Goal: Task Accomplishment & Management: Use online tool/utility

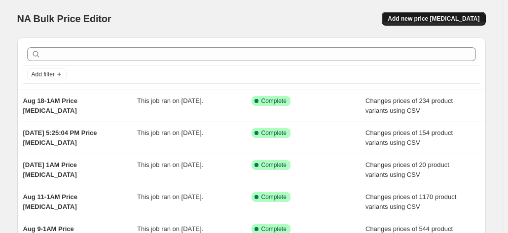
click at [445, 18] on span "Add new price [MEDICAL_DATA]" at bounding box center [434, 19] width 92 height 8
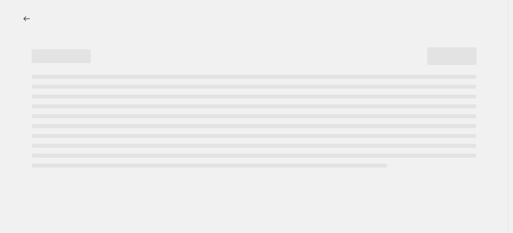
select select "percentage"
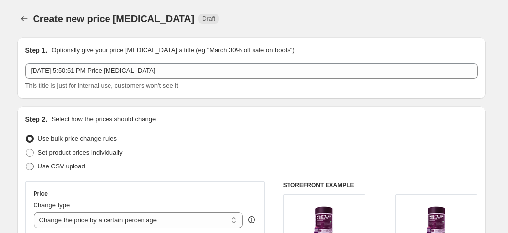
click at [63, 166] on span "Use CSV upload" at bounding box center [61, 166] width 47 height 7
click at [26, 163] on input "Use CSV upload" at bounding box center [26, 163] width 0 height 0
radio input "true"
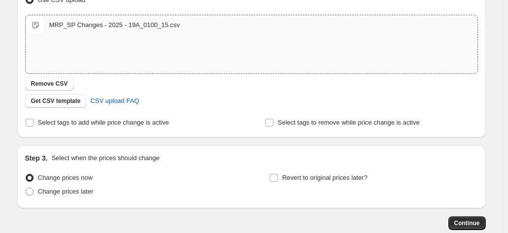
scroll to position [197, 0]
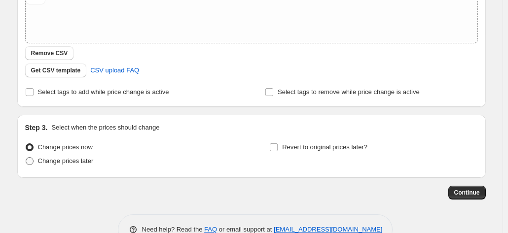
click at [61, 162] on span "Change prices later" at bounding box center [66, 160] width 56 height 7
click at [26, 158] on input "Change prices later" at bounding box center [26, 157] width 0 height 0
radio input "true"
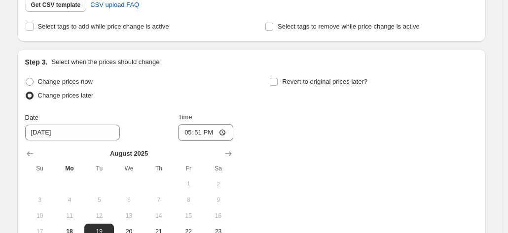
scroll to position [296, 0]
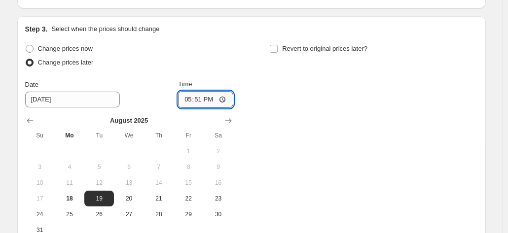
click at [199, 99] on input "17:51" at bounding box center [205, 99] width 55 height 17
type input "01:00"
click at [378, 112] on div "Change prices now Change prices later Date [DATE] Time 01:00 [DATE] Su Mo Tu We…" at bounding box center [251, 140] width 453 height 196
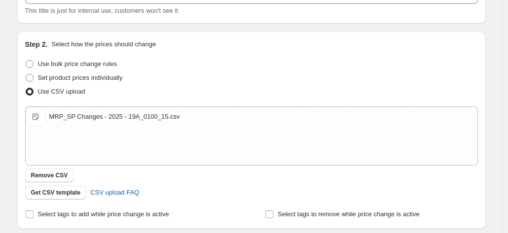
scroll to position [0, 0]
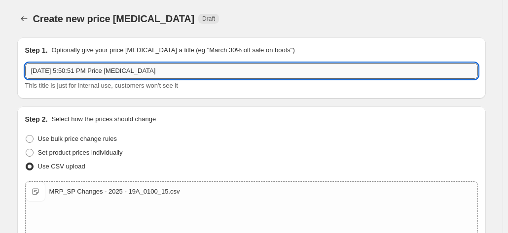
drag, startPoint x: 104, startPoint y: 71, endPoint x: 50, endPoint y: 71, distance: 53.3
click at [50, 71] on input "[DATE] 5:50:51 PM Price [MEDICAL_DATA]" at bounding box center [251, 71] width 453 height 16
type input "Aug 19-1AM Price [MEDICAL_DATA]"
click at [256, 23] on div "Create new price [MEDICAL_DATA] Draft" at bounding box center [191, 19] width 316 height 14
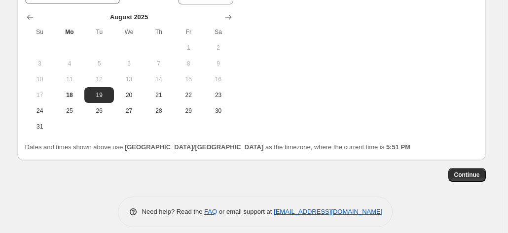
scroll to position [407, 0]
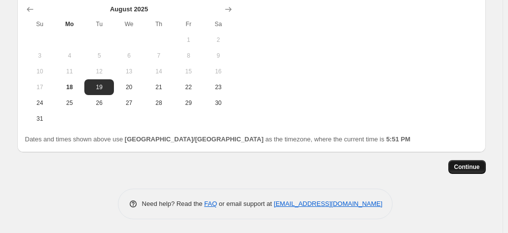
click at [468, 162] on button "Continue" at bounding box center [466, 167] width 37 height 14
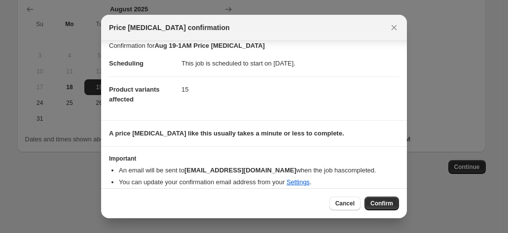
scroll to position [16, 0]
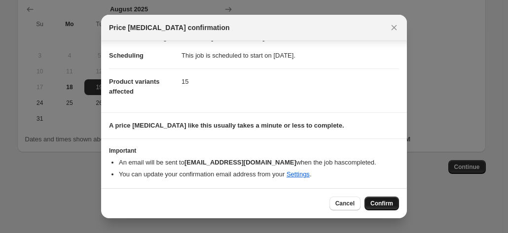
click at [382, 198] on button "Confirm" at bounding box center [382, 204] width 35 height 14
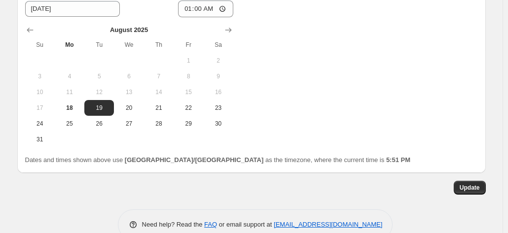
scroll to position [468, 0]
